Goal: Task Accomplishment & Management: Manage account settings

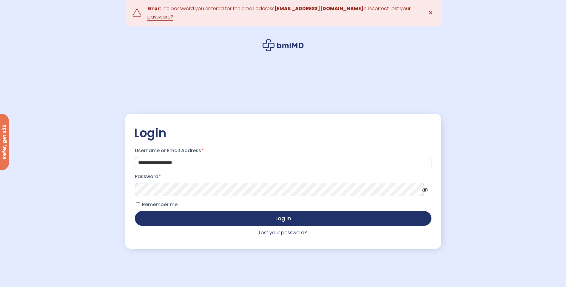
click at [135, 211] on button "Log in" at bounding box center [283, 218] width 297 height 15
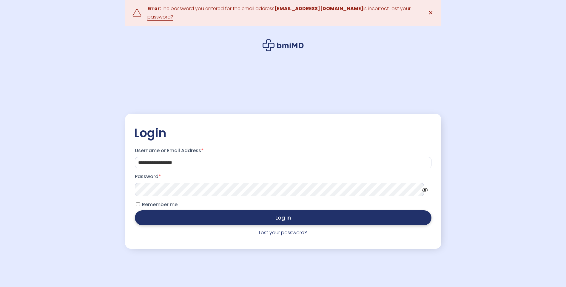
click at [216, 213] on button "Log in" at bounding box center [283, 217] width 297 height 15
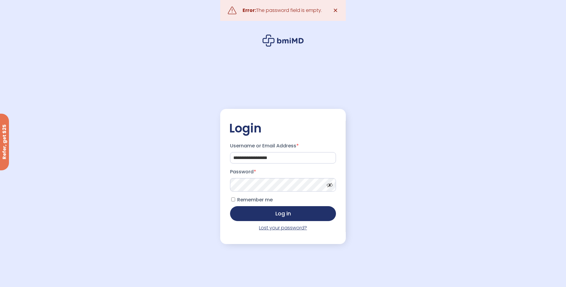
click at [265, 229] on link "Lost your password?" at bounding box center [283, 227] width 48 height 7
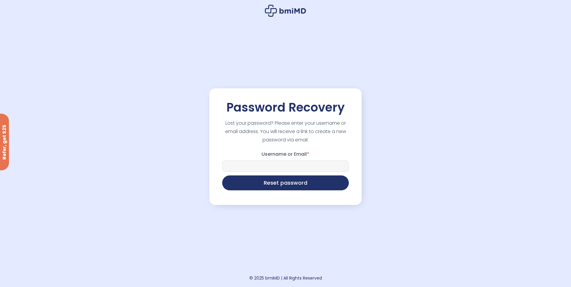
click at [267, 172] on input "Username or Email *" at bounding box center [285, 166] width 127 height 11
type input "**********"
click at [260, 185] on button "Reset password" at bounding box center [285, 182] width 127 height 15
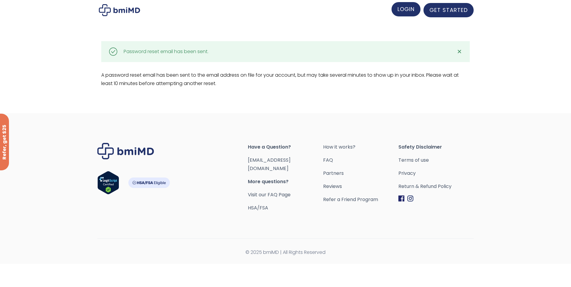
click at [403, 10] on span "LOGIN" at bounding box center [405, 8] width 17 height 7
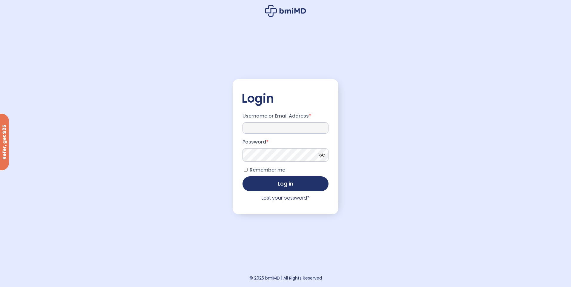
click at [249, 127] on input "Username or Email Address *" at bounding box center [285, 127] width 86 height 11
paste input "**********"
type input "**********"
click at [242, 176] on button "Log in" at bounding box center [285, 183] width 86 height 15
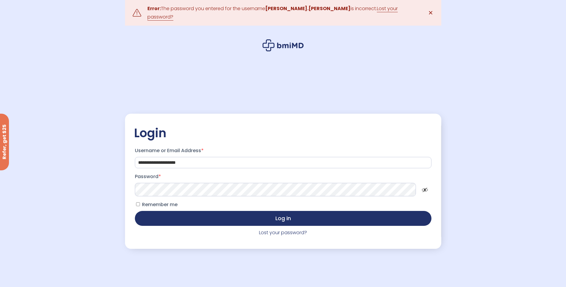
click at [135, 211] on button "Log in" at bounding box center [283, 218] width 297 height 15
click at [277, 229] on link "Lost your password?" at bounding box center [283, 232] width 48 height 7
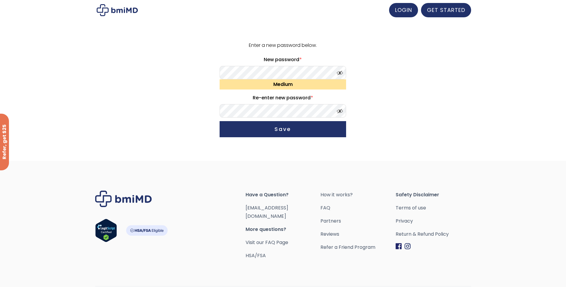
click at [220, 121] on button "Save" at bounding box center [283, 129] width 127 height 16
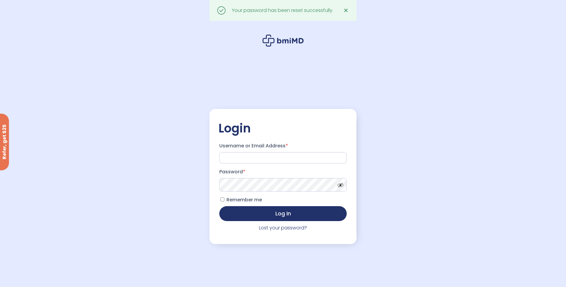
type input "**********"
click at [341, 186] on span at bounding box center [339, 183] width 9 height 4
click at [220, 201] on label "Remember me" at bounding box center [240, 200] width 43 height 10
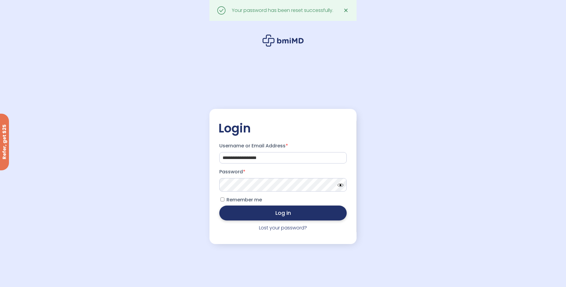
click at [251, 217] on button "Log in" at bounding box center [282, 213] width 127 height 15
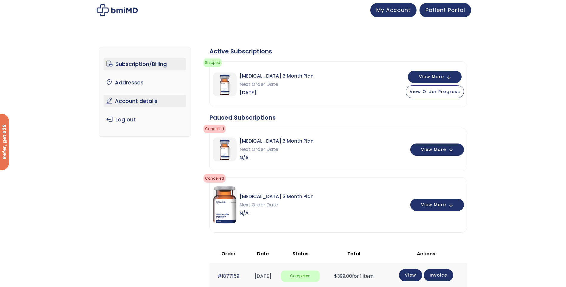
click at [131, 101] on link "Account details" at bounding box center [145, 101] width 83 height 13
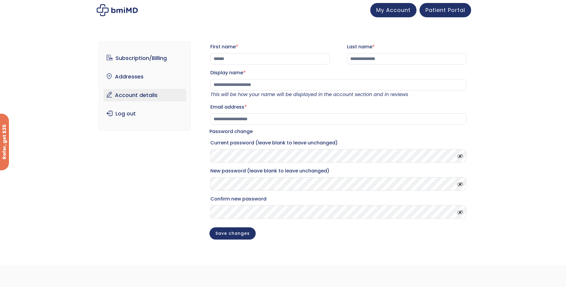
click at [462, 157] on span at bounding box center [458, 155] width 9 height 4
click at [128, 62] on link "Subscription/Billing" at bounding box center [145, 58] width 83 height 13
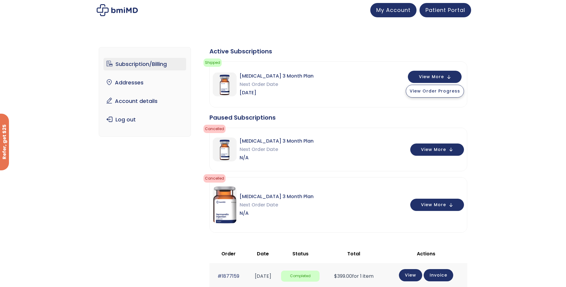
click at [432, 92] on span "View Order Progress" at bounding box center [435, 91] width 50 height 6
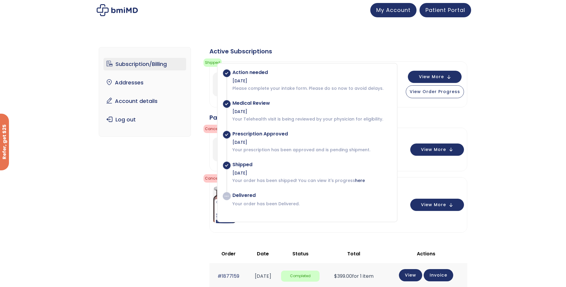
click at [181, 226] on div "Subscription/Billing bmiRewards Addresses Account details Submit a Review Log o…" at bounding box center [283, 248] width 369 height 427
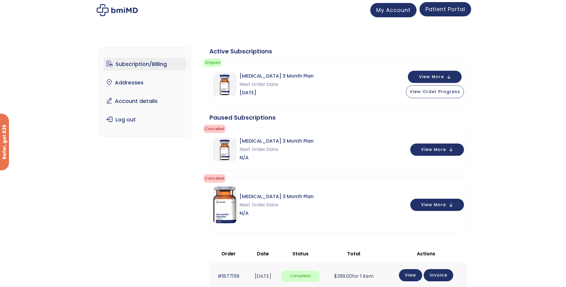
click at [427, 12] on span "Patient Portal" at bounding box center [446, 8] width 40 height 7
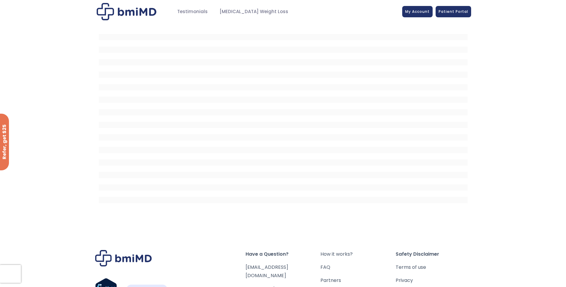
click at [147, 12] on img at bounding box center [127, 11] width 60 height 17
